Goal: Task Accomplishment & Management: Use online tool/utility

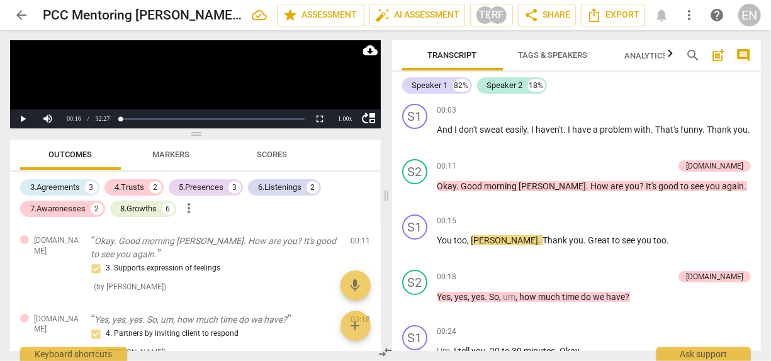
scroll to position [129, 0]
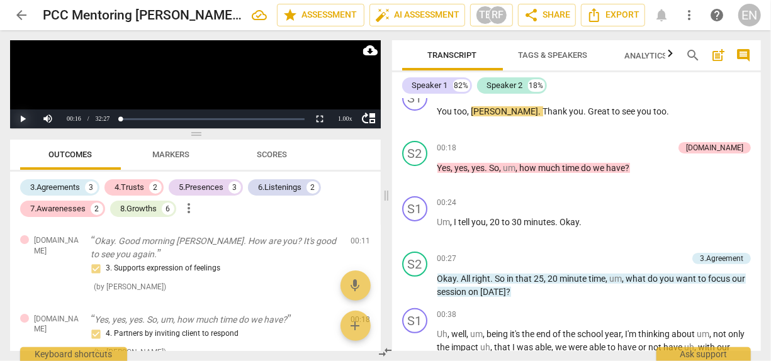
click at [26, 117] on button "Play" at bounding box center [22, 118] width 25 height 19
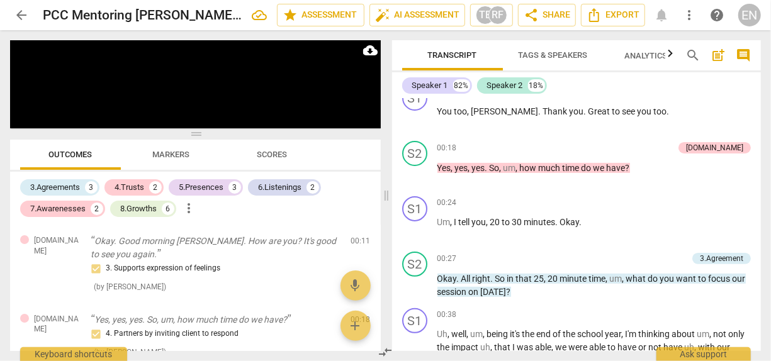
scroll to position [384, 0]
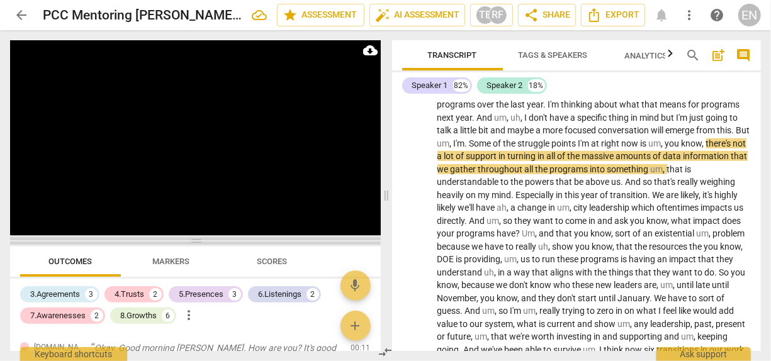
drag, startPoint x: 199, startPoint y: 136, endPoint x: 198, endPoint y: 243, distance: 107.0
click at [198, 243] on span at bounding box center [195, 241] width 371 height 8
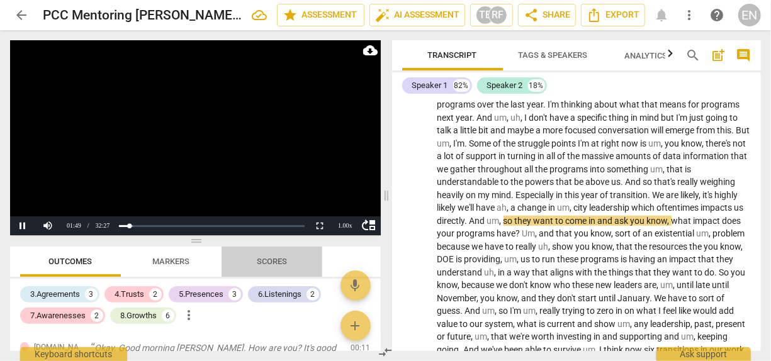
click at [279, 264] on span "Scores" at bounding box center [272, 261] width 30 height 9
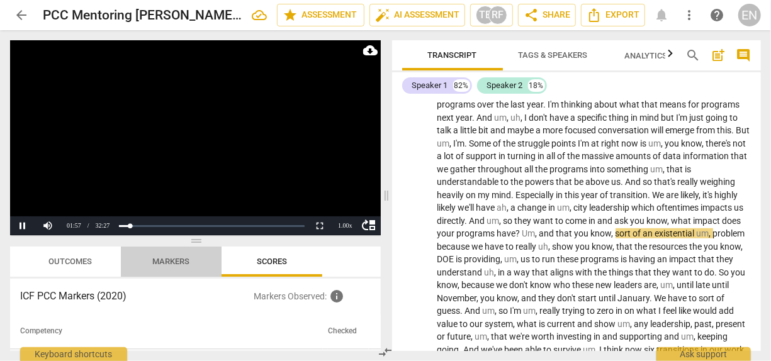
click at [176, 263] on span "Markers" at bounding box center [171, 261] width 37 height 9
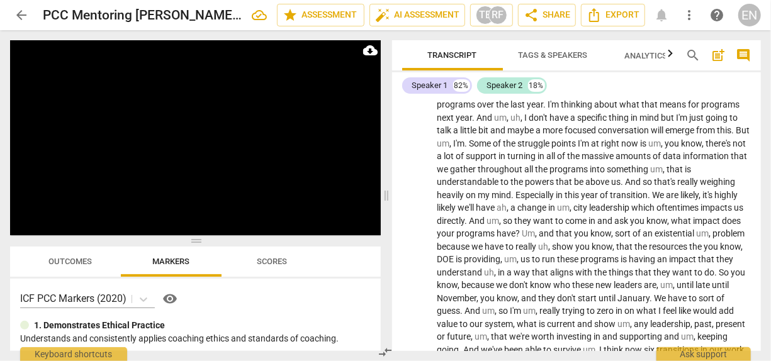
scroll to position [642, 0]
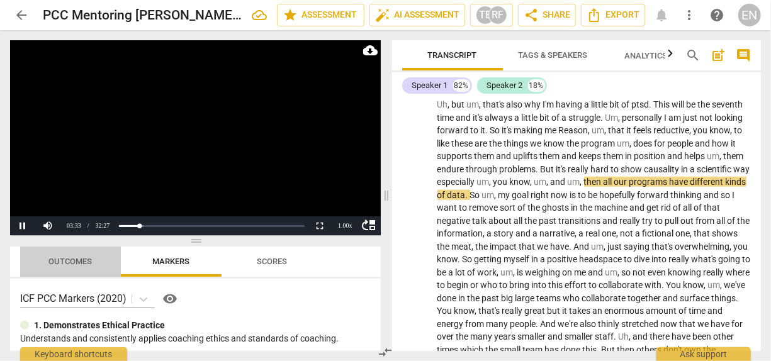
click at [71, 263] on span "Outcomes" at bounding box center [70, 261] width 43 height 9
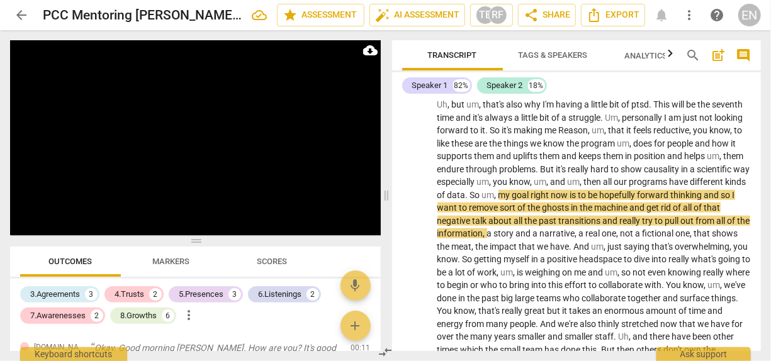
click at [378, 298] on div "3.Agreements 3 4.Trusts 2 5.Presences 3 6.Listenings 2 7.Awarenesses 2 8.Growth…" at bounding box center [200, 305] width 361 height 43
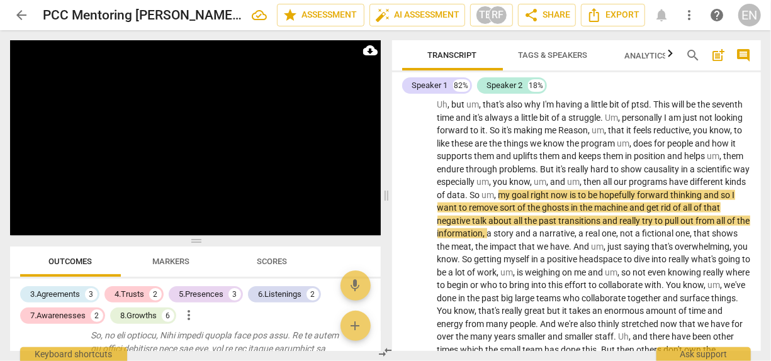
scroll to position [113, 0]
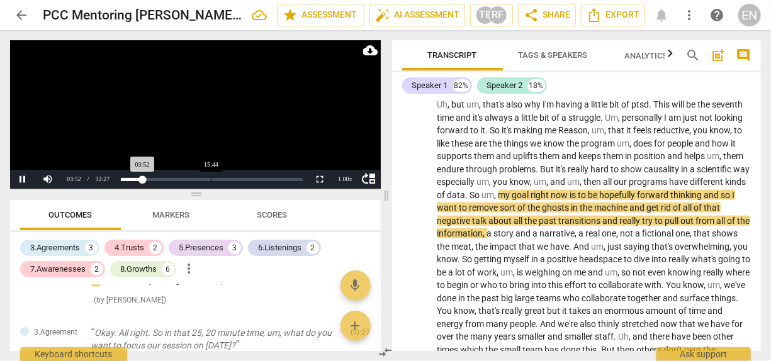
drag, startPoint x: 199, startPoint y: 242, endPoint x: 209, endPoint y: 195, distance: 47.5
click at [209, 195] on span at bounding box center [195, 195] width 371 height 8
click at [371, 178] on span "move_up" at bounding box center [369, 178] width 15 height 15
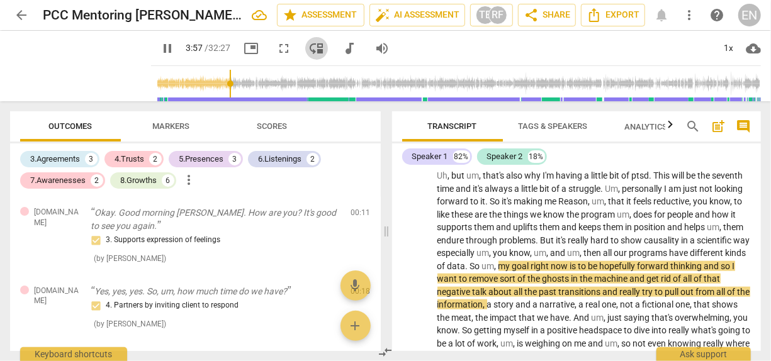
type input "238"
click at [309, 44] on span "move_down" at bounding box center [316, 48] width 15 height 15
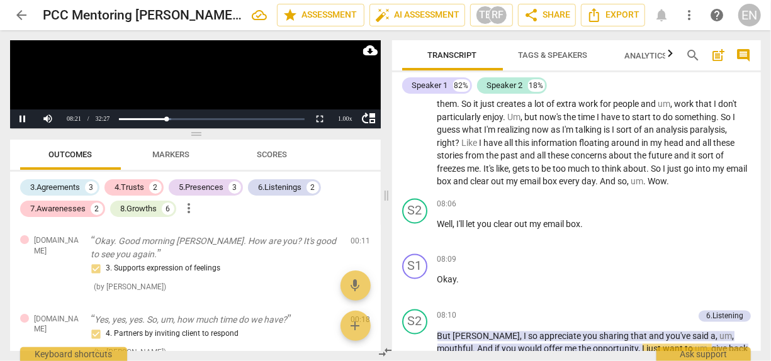
scroll to position [1416, 0]
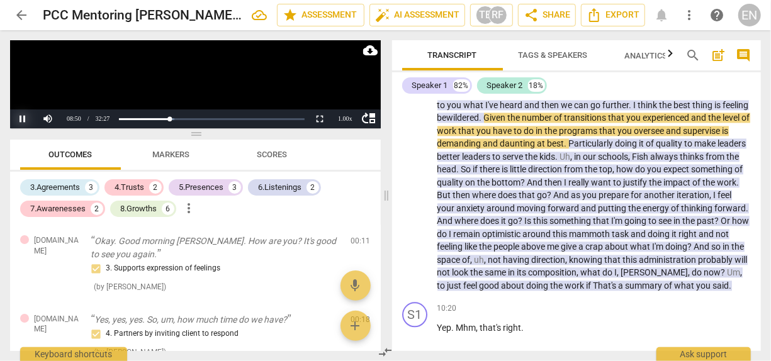
click at [23, 118] on button "Pause" at bounding box center [22, 118] width 25 height 19
click at [417, 190] on span "play_arrow" at bounding box center [415, 182] width 15 height 15
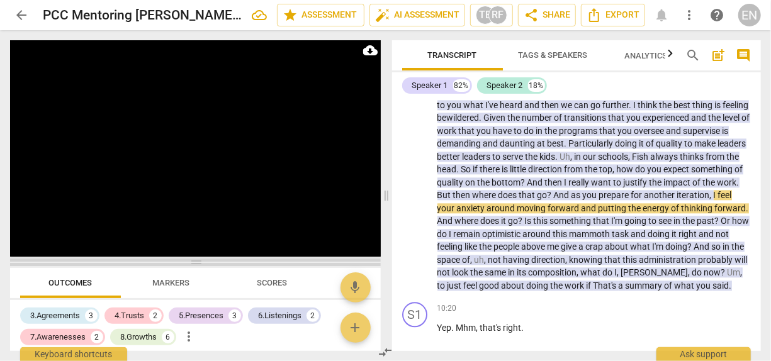
drag, startPoint x: 199, startPoint y: 133, endPoint x: 212, endPoint y: 260, distance: 127.7
click at [212, 260] on span at bounding box center [195, 263] width 371 height 8
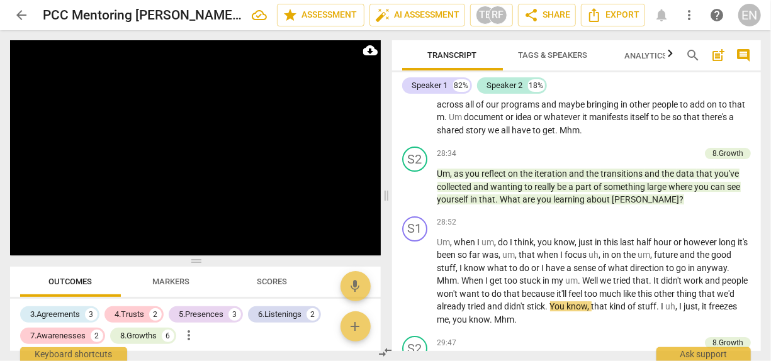
scroll to position [4554, 0]
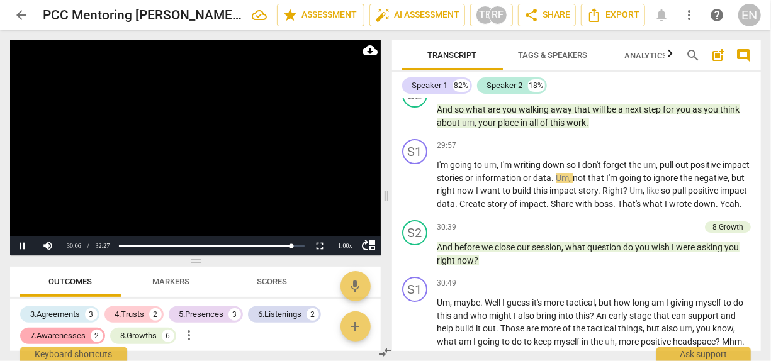
click at [66, 338] on div "7.Awarenesses" at bounding box center [57, 336] width 55 height 13
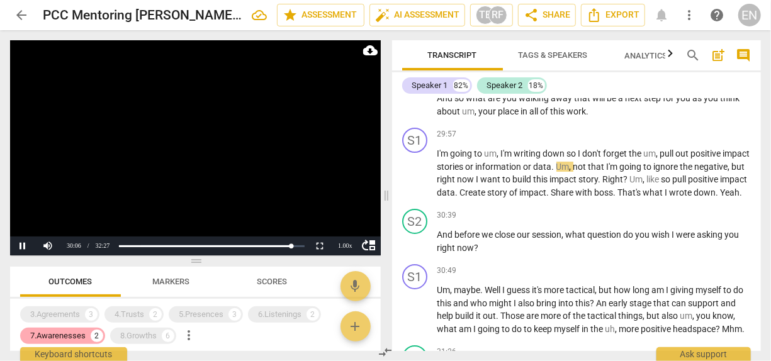
scroll to position [4544, 0]
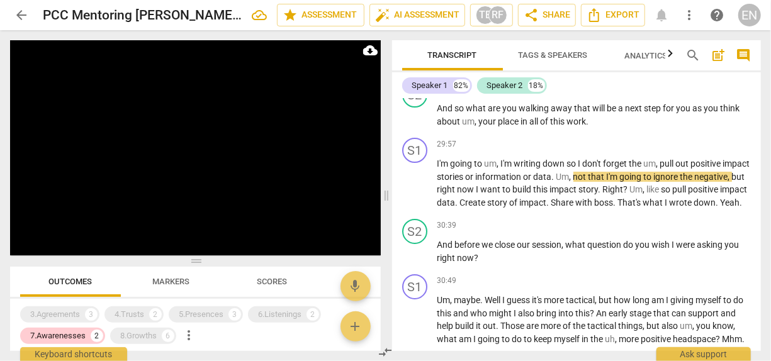
click at [376, 344] on div "3.Agreements 3 4.Trusts 2 5.Presences 3 6.Listenings 2 7.Awarenesses 2 8.Growth…" at bounding box center [200, 325] width 361 height 43
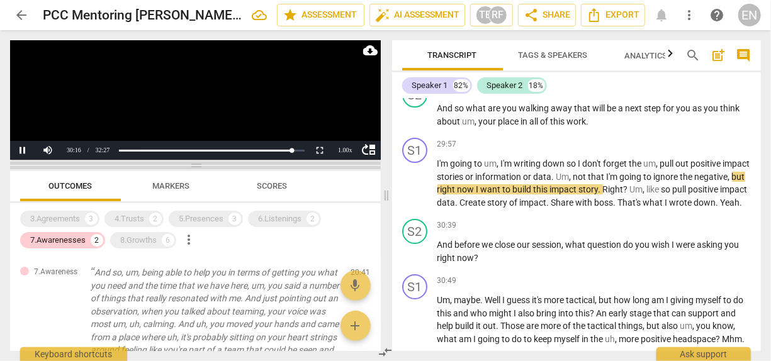
drag, startPoint x: 198, startPoint y: 262, endPoint x: 213, endPoint y: 166, distance: 96.8
click at [213, 166] on span at bounding box center [195, 166] width 371 height 8
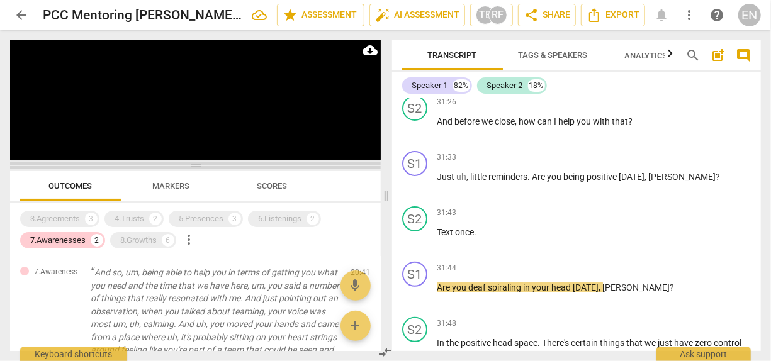
scroll to position [5065, 0]
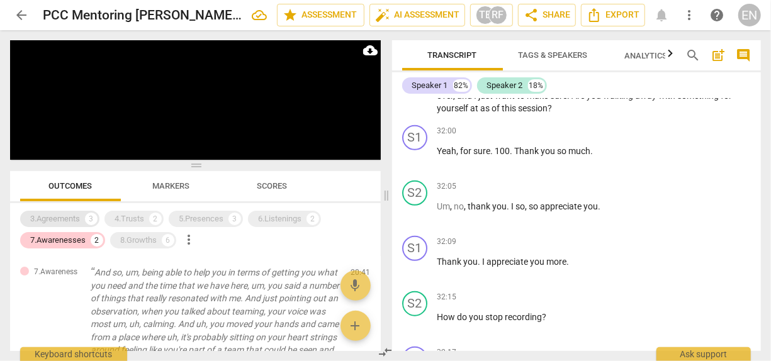
click at [75, 211] on div "3.Agreements 3" at bounding box center [59, 219] width 79 height 16
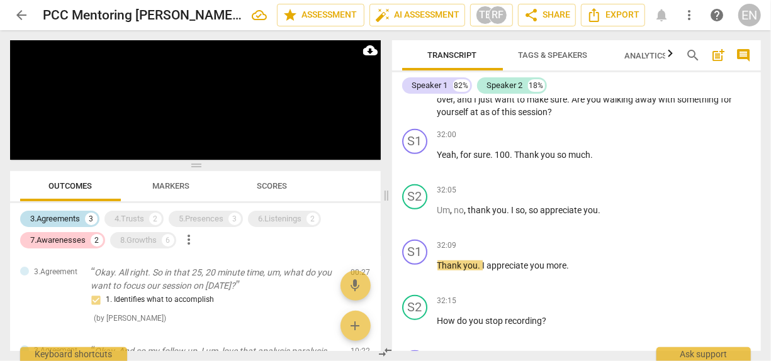
scroll to position [5068, 0]
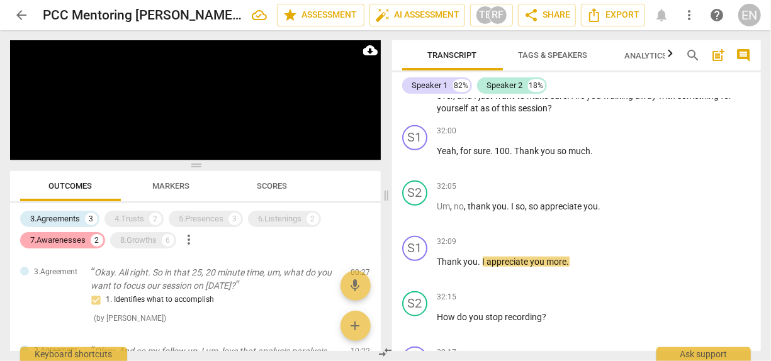
click at [74, 238] on div "7.Awarenesses" at bounding box center [57, 240] width 55 height 13
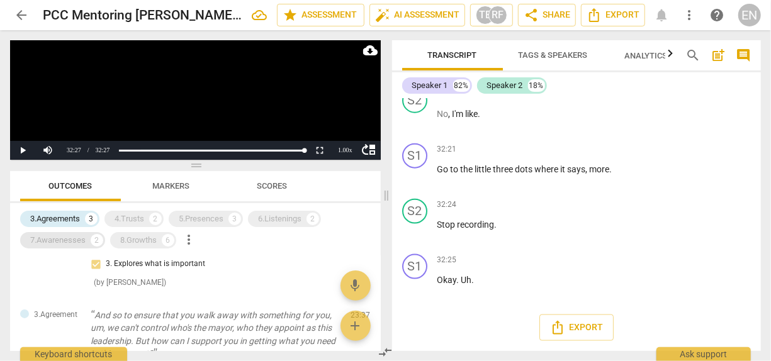
scroll to position [146, 0]
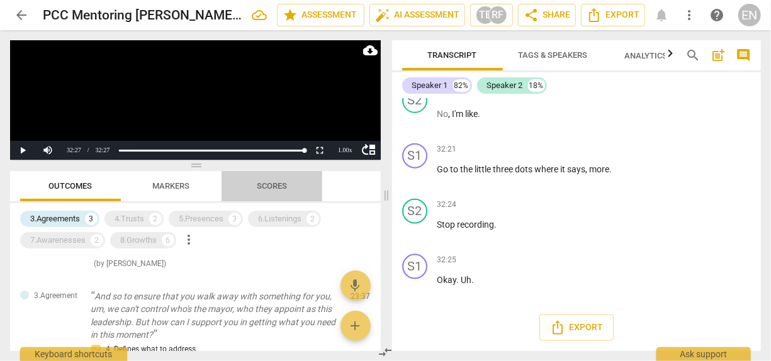
click at [285, 186] on span "Scores" at bounding box center [272, 185] width 30 height 9
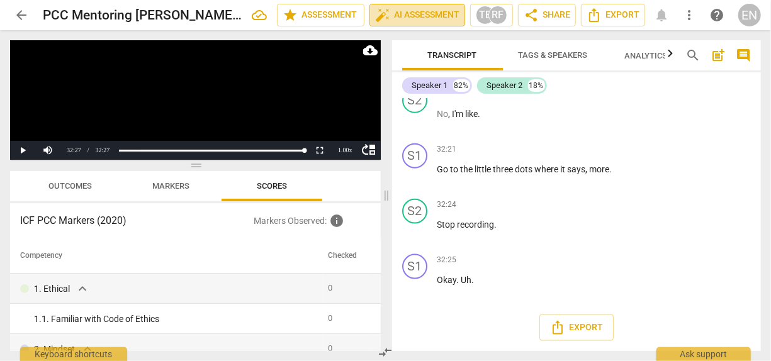
click at [442, 15] on span "auto_fix_high AI Assessment" at bounding box center [417, 15] width 84 height 15
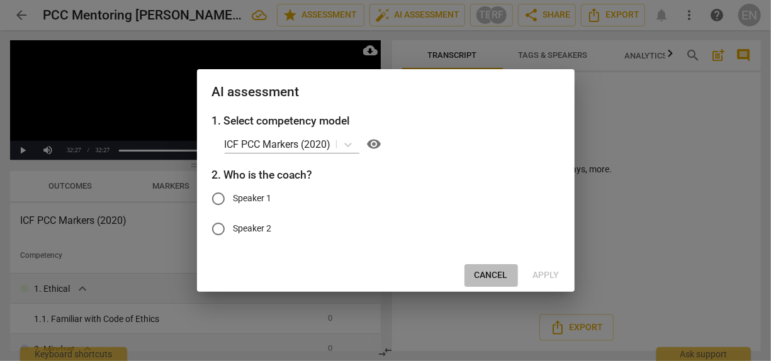
click at [489, 282] on button "Cancel" at bounding box center [490, 275] width 53 height 23
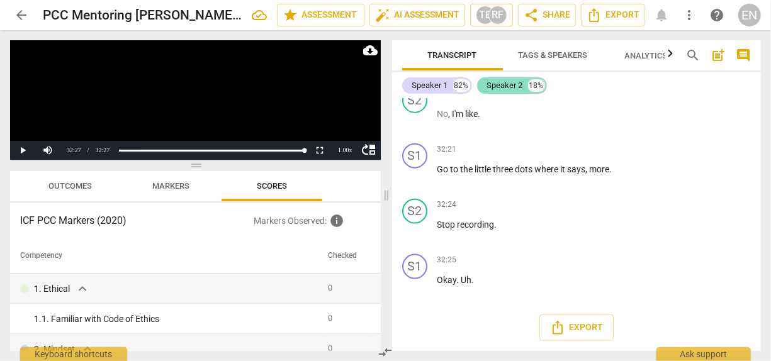
click at [502, 84] on div "Speaker 2" at bounding box center [505, 85] width 36 height 13
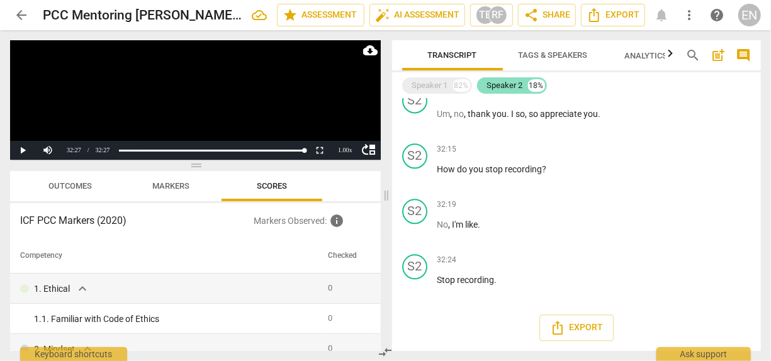
scroll to position [1419, 0]
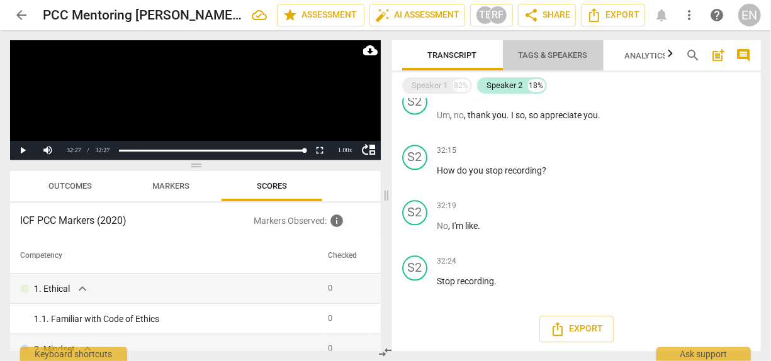
click at [571, 54] on span "Tags & Speakers" at bounding box center [552, 54] width 69 height 9
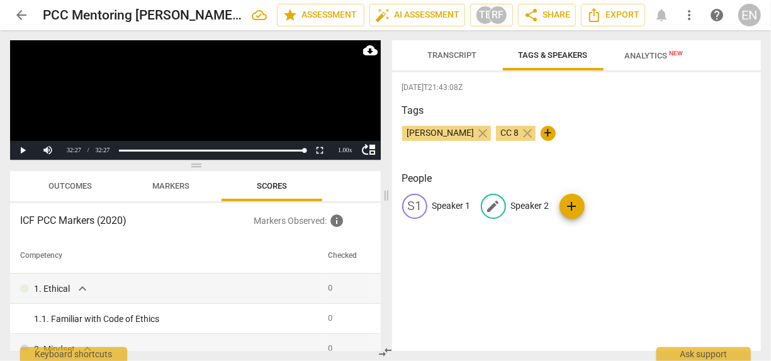
click at [524, 202] on p "Speaker 2" at bounding box center [530, 205] width 38 height 13
type input "[PERSON_NAME]"
click at [451, 204] on p "Speaker 1" at bounding box center [451, 205] width 38 height 13
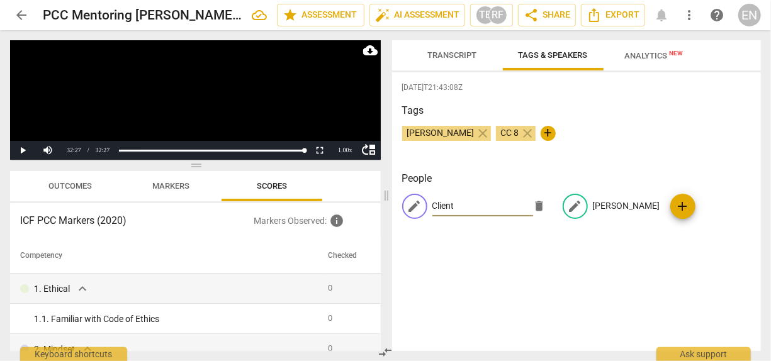
type input "Client"
click at [596, 209] on p "[PERSON_NAME]" at bounding box center [626, 205] width 67 height 13
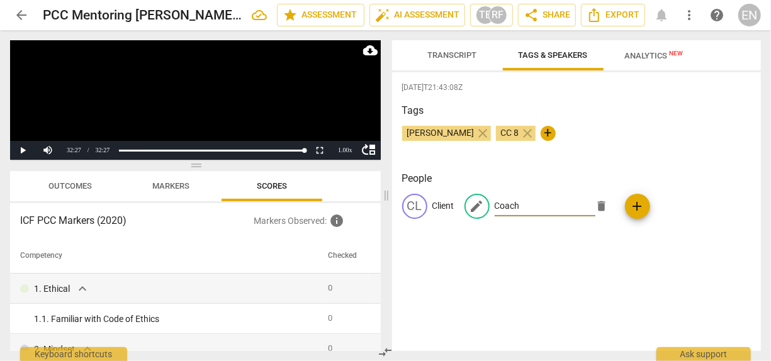
type input "Coach"
click at [675, 107] on h3 "Tags" at bounding box center [576, 110] width 349 height 15
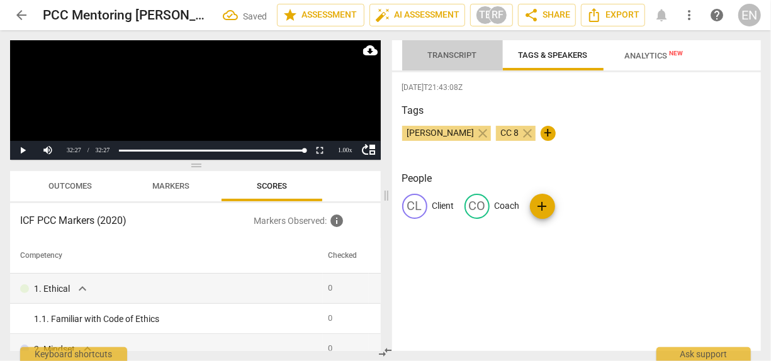
click at [460, 49] on span "Transcript" at bounding box center [452, 55] width 79 height 17
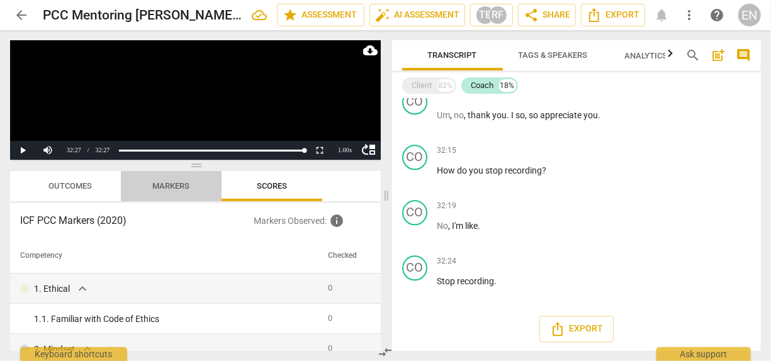
click at [174, 189] on span "Markers" at bounding box center [171, 185] width 37 height 9
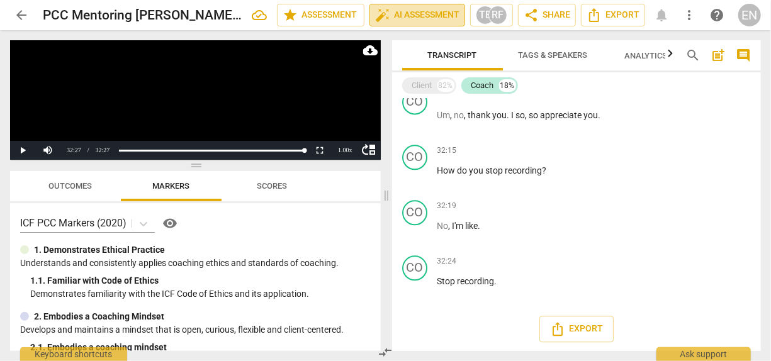
click at [442, 14] on span "auto_fix_high AI Assessment" at bounding box center [417, 15] width 84 height 15
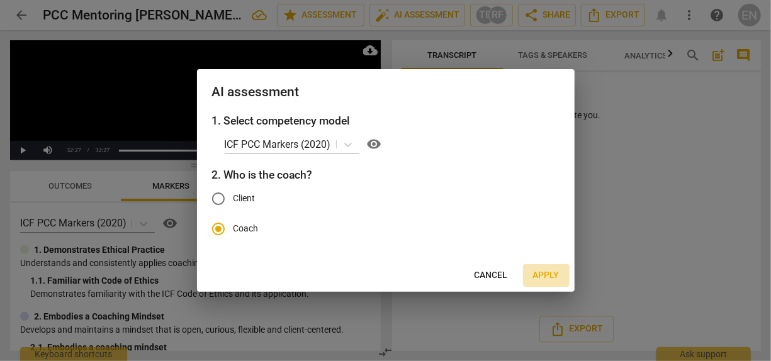
click at [553, 273] on span "Apply" at bounding box center [546, 275] width 26 height 13
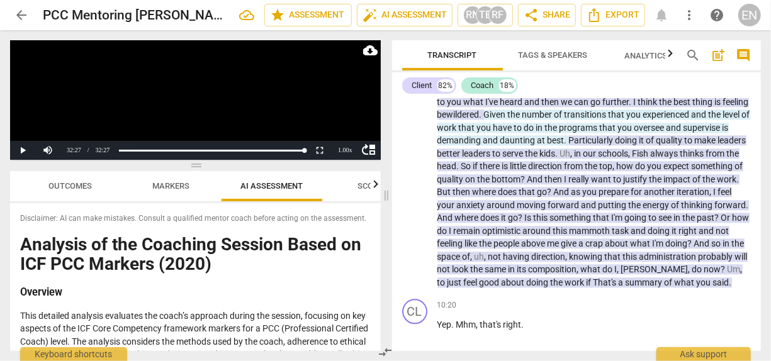
scroll to position [5247, 0]
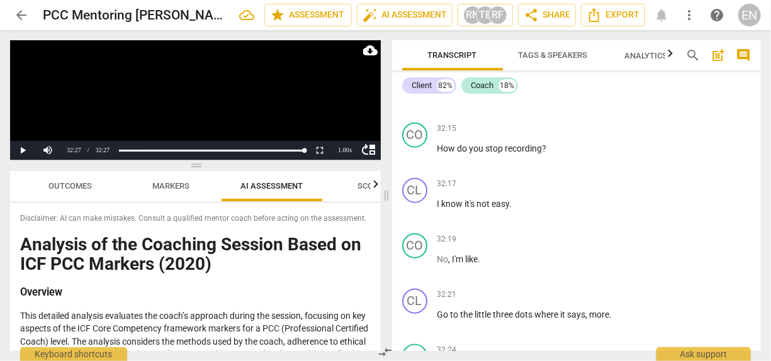
click at [749, 18] on div "EN" at bounding box center [749, 15] width 23 height 23
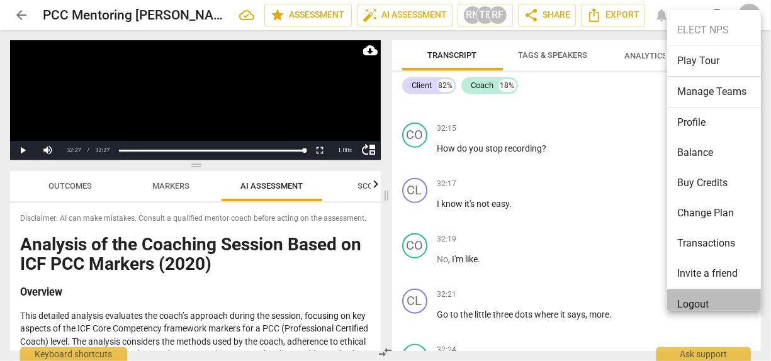
click at [707, 306] on li "Logout" at bounding box center [716, 304] width 98 height 30
